Goal: Transaction & Acquisition: Obtain resource

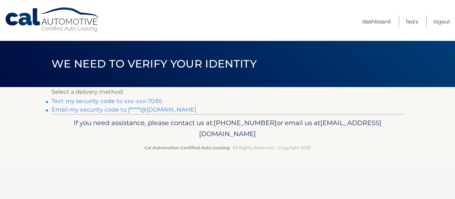
click at [80, 110] on link "Email my security code to j*****@gmail.com" at bounding box center [124, 109] width 145 height 7
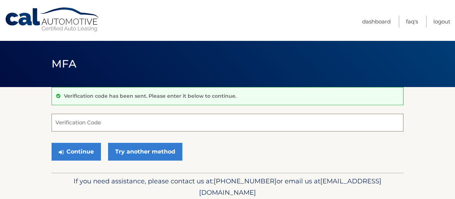
click at [67, 122] on input "Verification Code" at bounding box center [228, 123] width 352 height 18
paste input "015736"
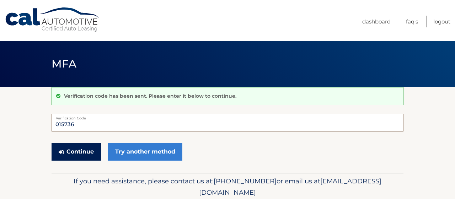
type input "015736"
click at [76, 149] on button "Continue" at bounding box center [76, 152] width 49 height 18
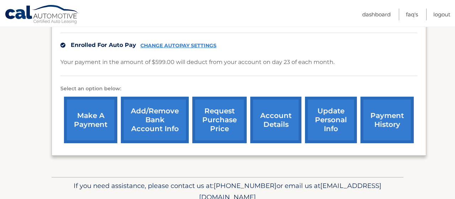
scroll to position [229, 0]
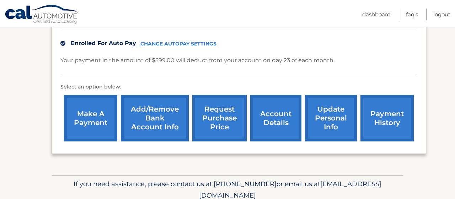
click at [200, 112] on link "request purchase price" at bounding box center [219, 118] width 54 height 47
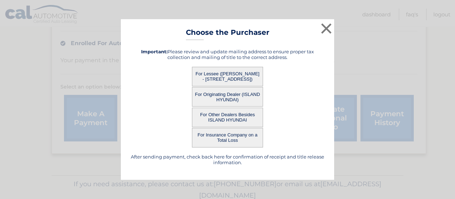
click at [233, 116] on button "For Other Dealers Besides ISLAND HYUNDAI" at bounding box center [227, 118] width 71 height 20
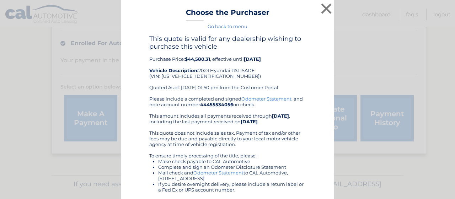
scroll to position [0, 0]
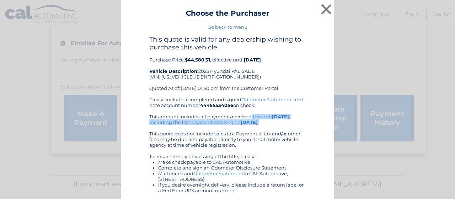
drag, startPoint x: 150, startPoint y: 116, endPoint x: 272, endPoint y: 121, distance: 122.5
click at [272, 121] on div "Please include a completed and signed Odometer Statement , and note account num…" at bounding box center [227, 174] width 157 height 154
click at [282, 122] on div "Please include a completed and signed Odometer Statement , and note account num…" at bounding box center [227, 174] width 157 height 154
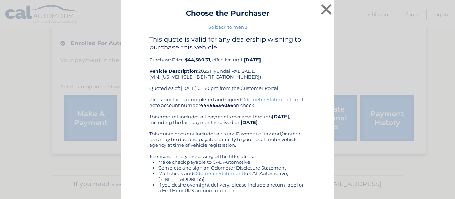
drag, startPoint x: 244, startPoint y: 143, endPoint x: 145, endPoint y: 135, distance: 100.0
click at [145, 135] on div "This quote is valid for any dealership wishing to purchase this vehicle Purchas…" at bounding box center [228, 155] width 196 height 239
click at [141, 132] on div "This quote is valid for any dealership wishing to purchase this vehicle Purchas…" at bounding box center [228, 155] width 196 height 239
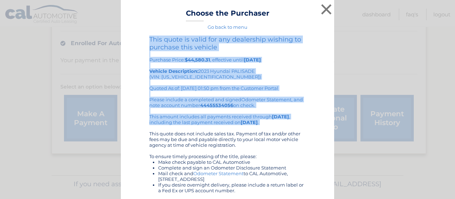
drag, startPoint x: 150, startPoint y: 38, endPoint x: 268, endPoint y: 128, distance: 148.6
click at [268, 128] on div "This quote is valid for any dealership wishing to purchase this vehicle Purchas…" at bounding box center [227, 143] width 157 height 215
copy div "This quote is valid for any dealership wishing to purchase this vehicle Purchas…"
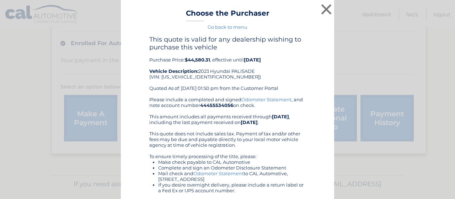
click at [1, 53] on div "× Choose the Purchaser Go back to menu After sending payment, check back here f…" at bounding box center [227, 99] width 455 height 199
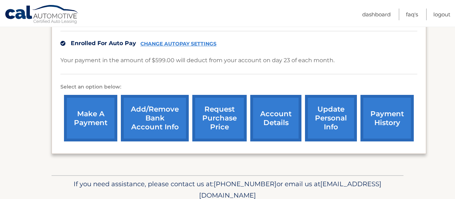
click at [207, 125] on link "request purchase price" at bounding box center [219, 118] width 54 height 47
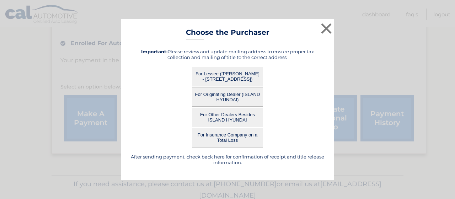
click at [231, 96] on button "For Originating Dealer (ISLAND HYUNDAI)" at bounding box center [227, 97] width 71 height 20
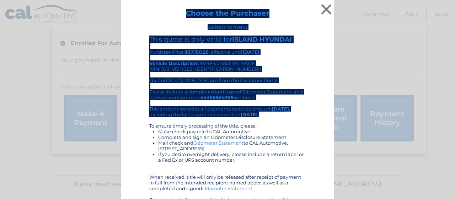
drag, startPoint x: 218, startPoint y: 24, endPoint x: 282, endPoint y: 115, distance: 110.8
click at [282, 115] on div "× Choose the Purchaser Go back to menu After sending payment, check back here f…" at bounding box center [227, 129] width 213 height 259
copy div "Choose the Purchaser Go back to menu After sending payment, check back here for…"
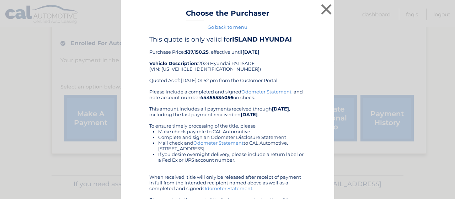
click at [226, 178] on div "Please include a completed and signed Odometer Statement , and note account num…" at bounding box center [227, 154] width 157 height 131
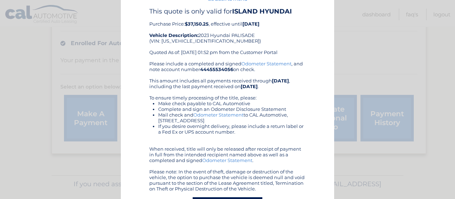
scroll to position [26, 0]
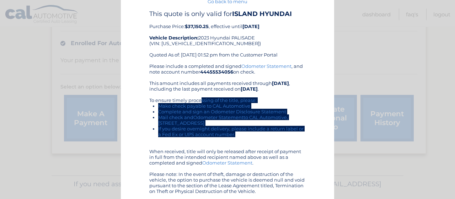
drag, startPoint x: 152, startPoint y: 100, endPoint x: 247, endPoint y: 136, distance: 101.7
click at [247, 136] on div "Please include a completed and signed Odometer Statement , and note account num…" at bounding box center [227, 128] width 157 height 131
click at [247, 137] on li "If you desire overnight delivery, please include a return label or a Fed Ex or …" at bounding box center [232, 131] width 148 height 11
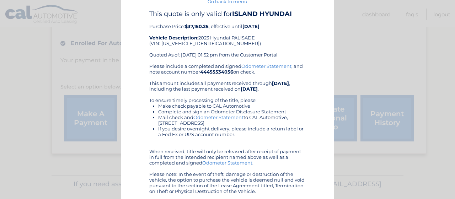
click at [343, 53] on div "× Choose the Purchaser Go back to menu After sending payment, check back here f…" at bounding box center [228, 103] width 450 height 259
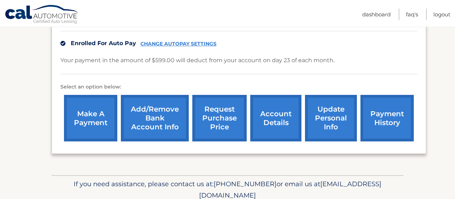
click at [198, 114] on link "request purchase price" at bounding box center [219, 118] width 54 height 47
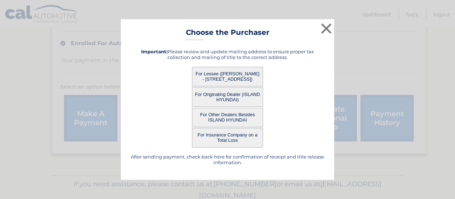
click at [228, 74] on button "For Lessee ([PERSON_NAME] - [STREET_ADDRESS])" at bounding box center [227, 77] width 71 height 20
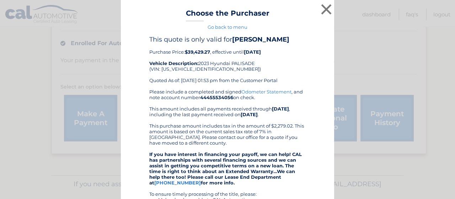
drag, startPoint x: 187, startPoint y: 12, endPoint x: 243, endPoint y: 149, distance: 147.6
click at [243, 149] on div "× Choose the Purchaser Go back to menu After sending payment, check back here f…" at bounding box center [227, 175] width 213 height 350
copy div "Choose the Purchaser Go back to menu After sending payment, check back here for…"
click at [328, 7] on button "×" at bounding box center [326, 9] width 14 height 14
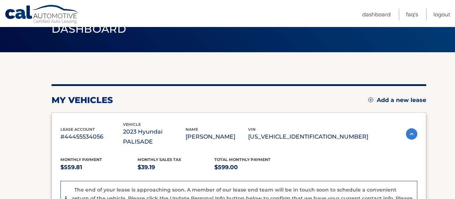
scroll to position [38, 0]
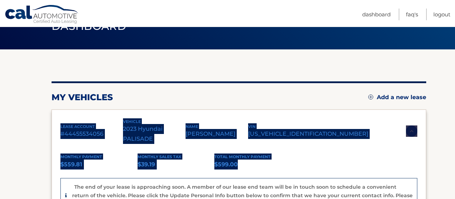
drag, startPoint x: 62, startPoint y: 121, endPoint x: 243, endPoint y: 156, distance: 184.7
copy div "lease account #44455534056 vehicle 2023 Hyundai PALISADE name [PERSON_NAME] vin…"
